Goal: Navigation & Orientation: Find specific page/section

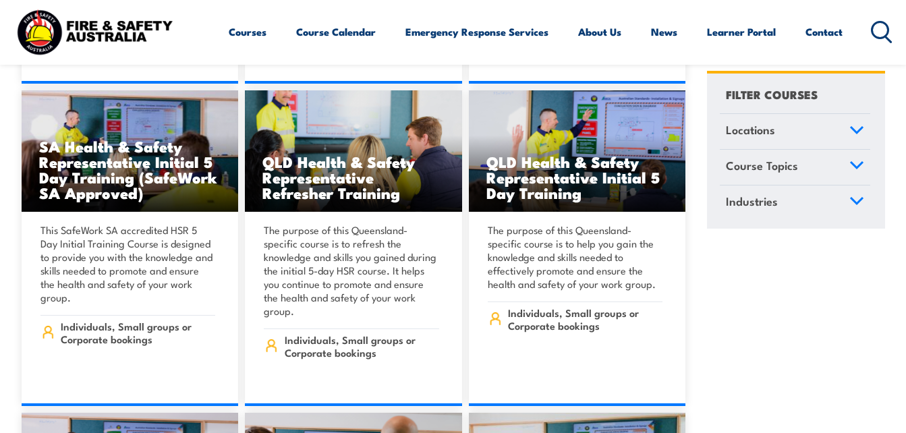
scroll to position [6013, 0]
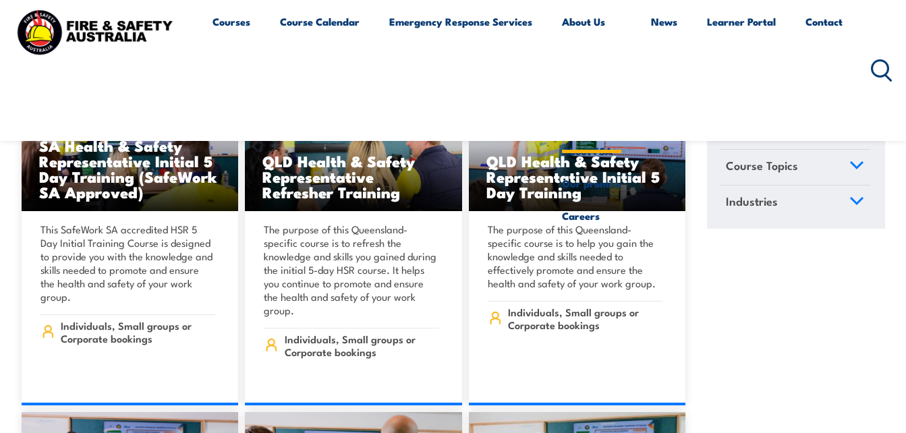
click at [605, 24] on link "About Us" at bounding box center [591, 70] width 59 height 130
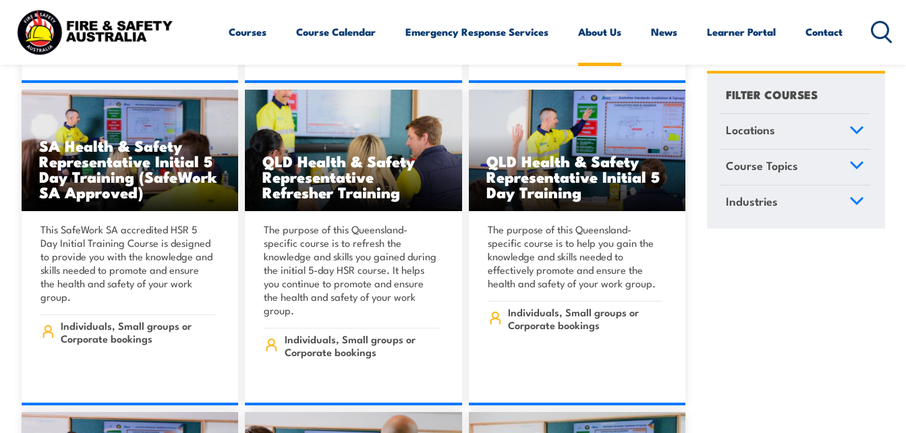
click at [596, 33] on link "About Us" at bounding box center [599, 32] width 43 height 32
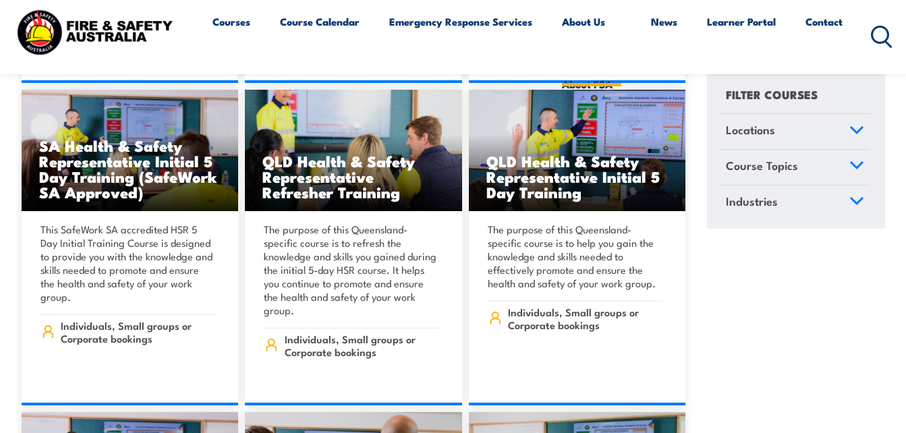
click at [596, 33] on link "About Us" at bounding box center [591, 36] width 59 height 63
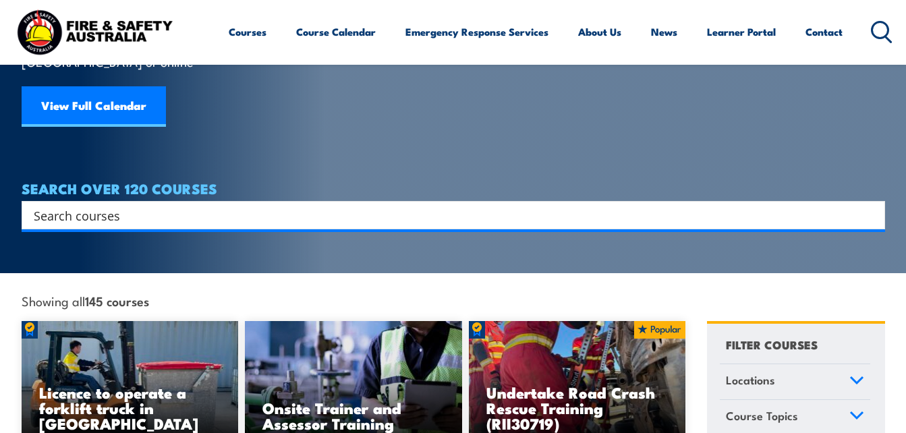
scroll to position [0, 0]
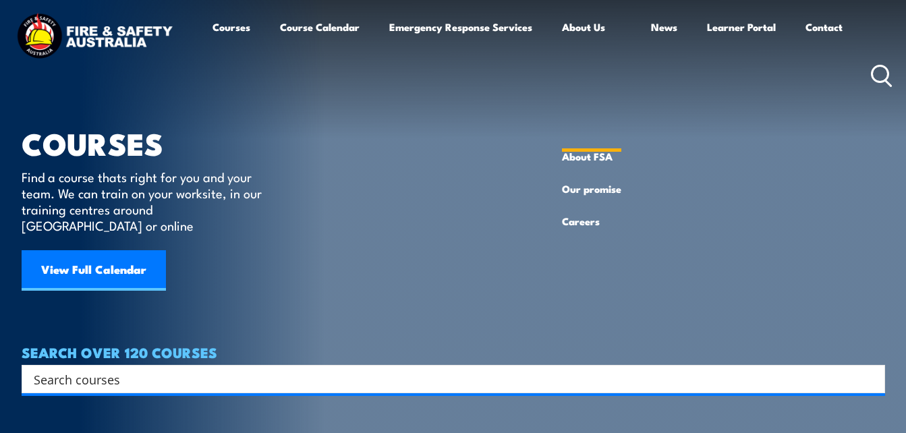
click at [587, 27] on link "About Us" at bounding box center [591, 76] width 59 height 130
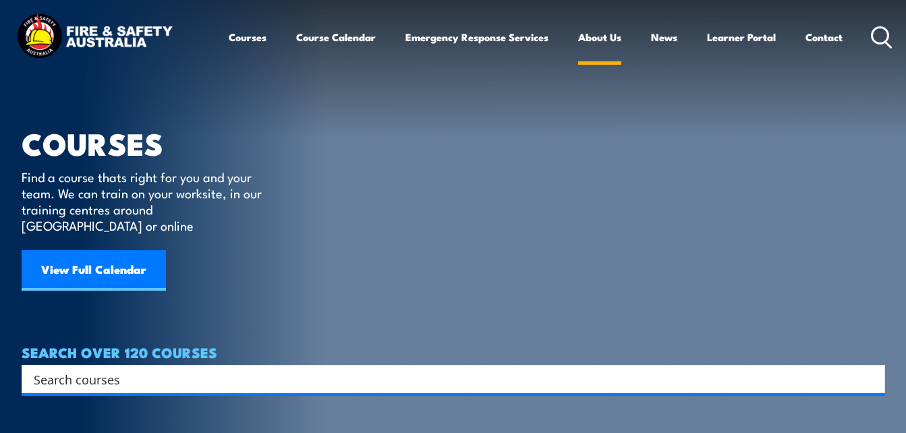
click at [587, 27] on link "About Us" at bounding box center [599, 37] width 43 height 32
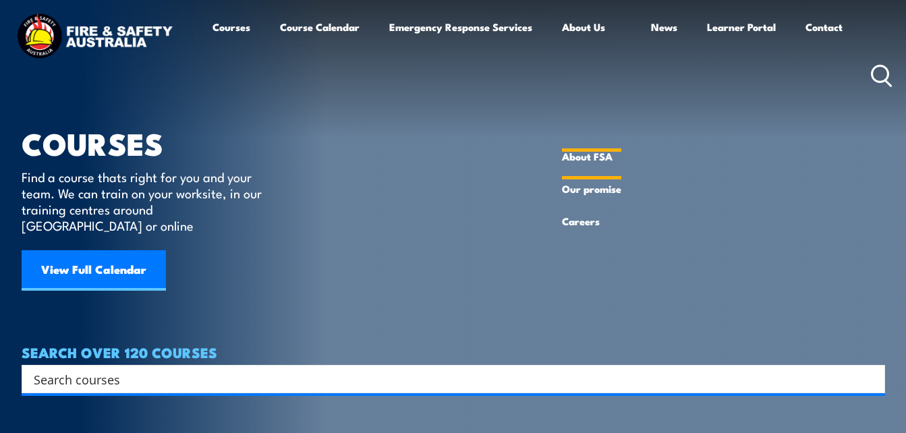
click at [607, 153] on link "About FSA" at bounding box center [591, 156] width 59 height 32
